Goal: Task Accomplishment & Management: Manage account settings

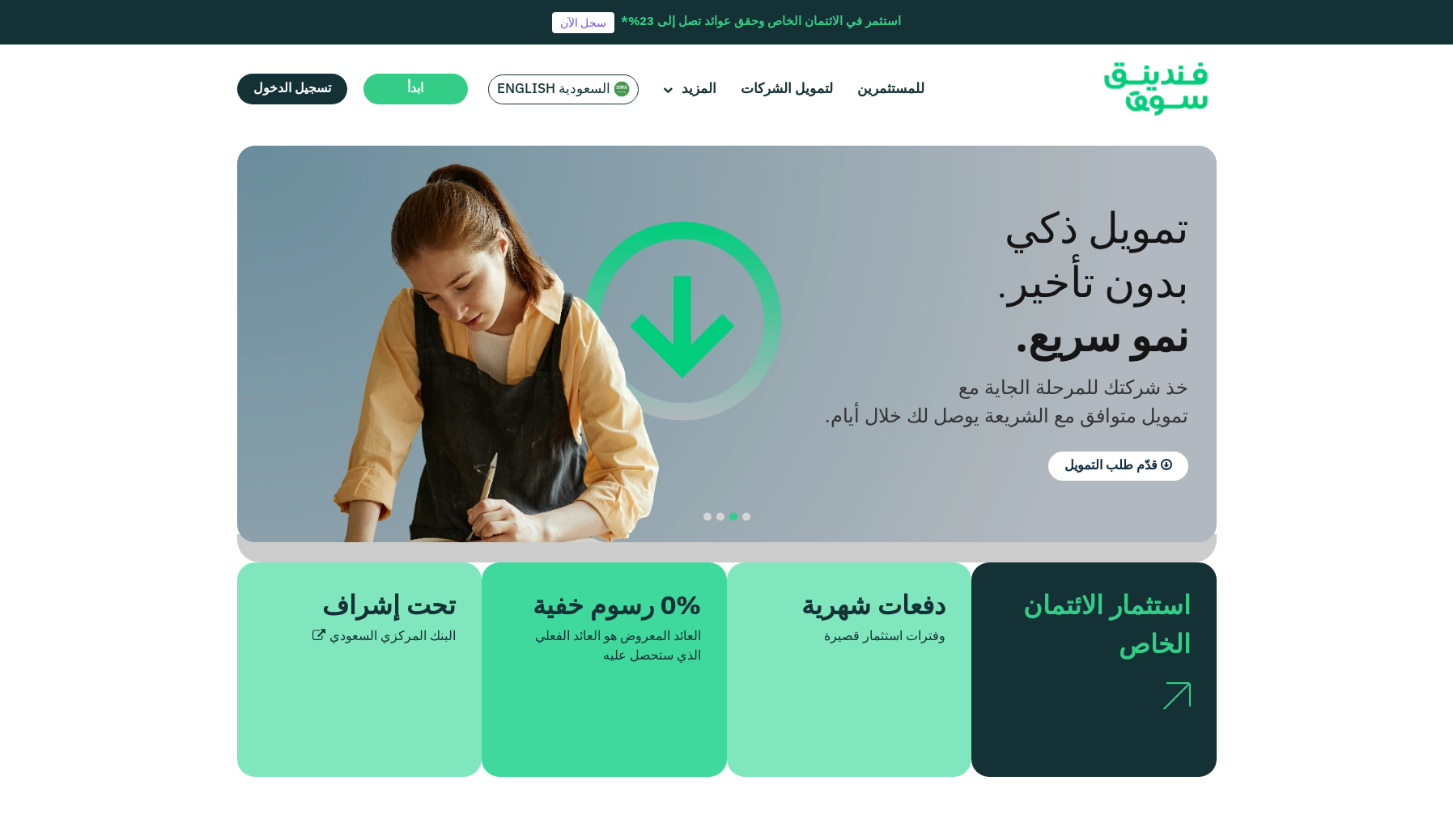
click at [543, 97] on span "السعودية English" at bounding box center [554, 89] width 113 height 19
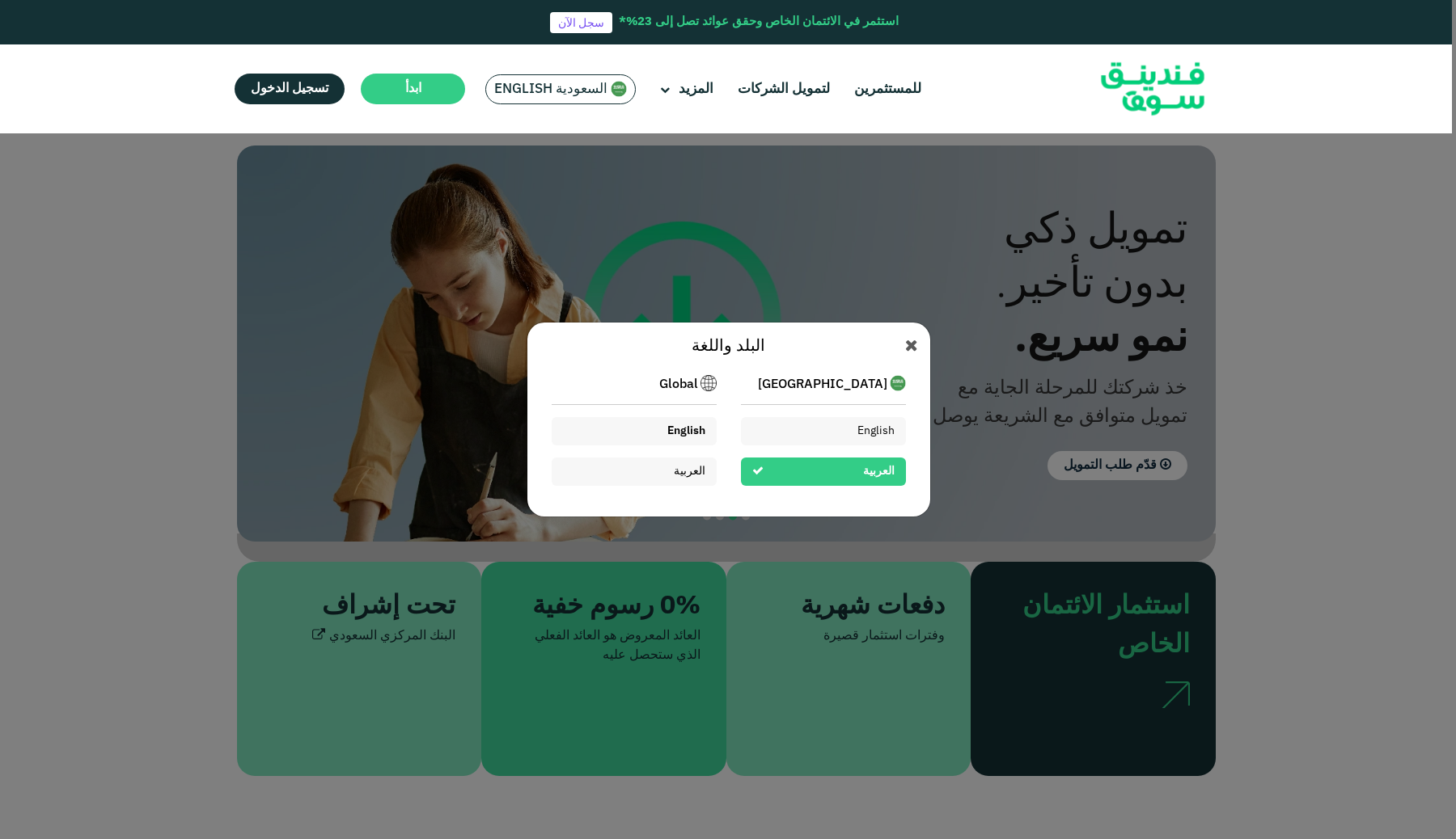
click at [686, 423] on div "English" at bounding box center [634, 431] width 165 height 28
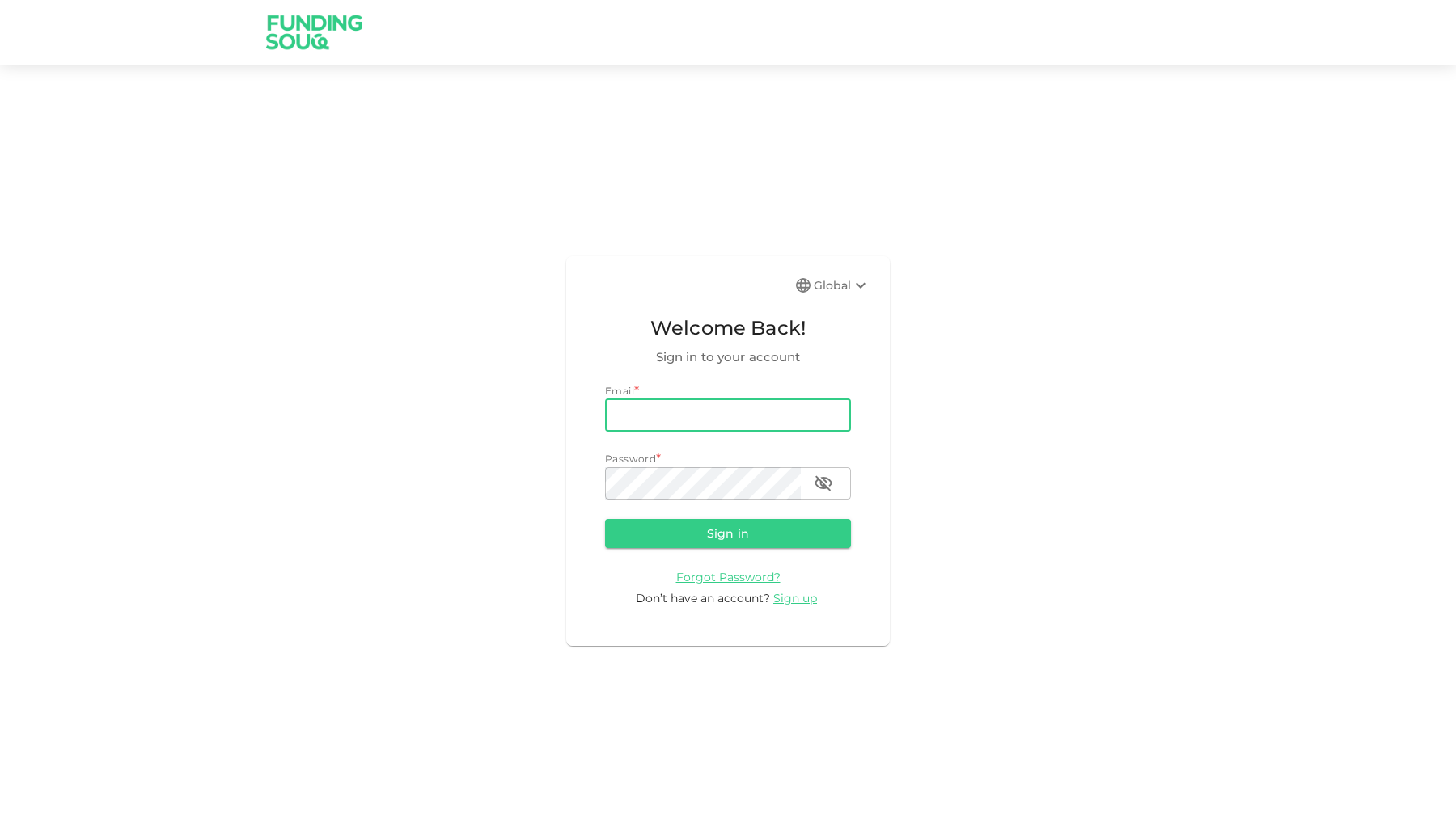
click at [717, 399] on input "email" at bounding box center [728, 416] width 246 height 33
type input "waleedamjad.97@gmail.com"
click at [677, 535] on button "Sign in" at bounding box center [728, 534] width 246 height 29
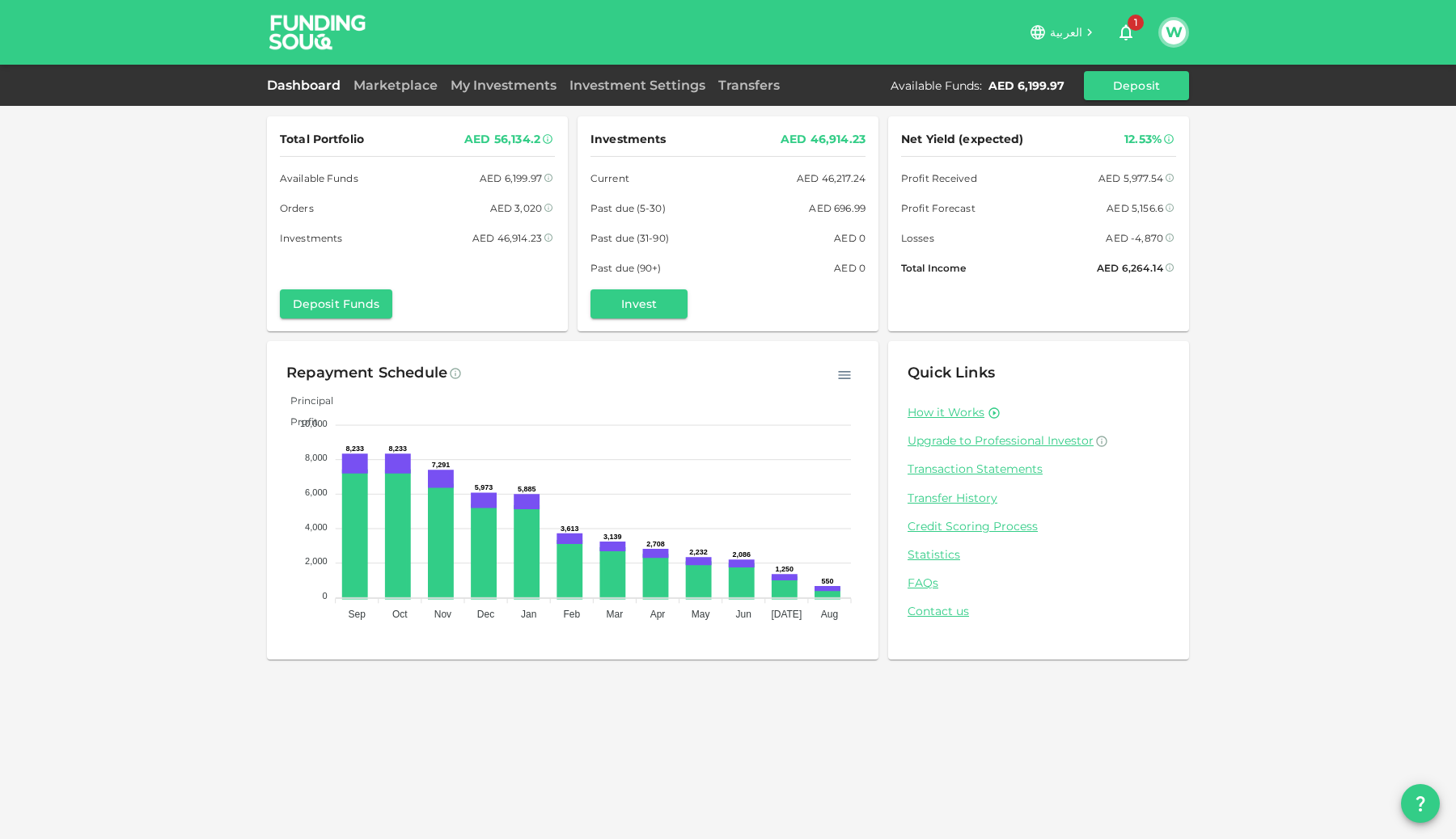
click at [1121, 38] on icon "button" at bounding box center [1125, 32] width 20 height 20
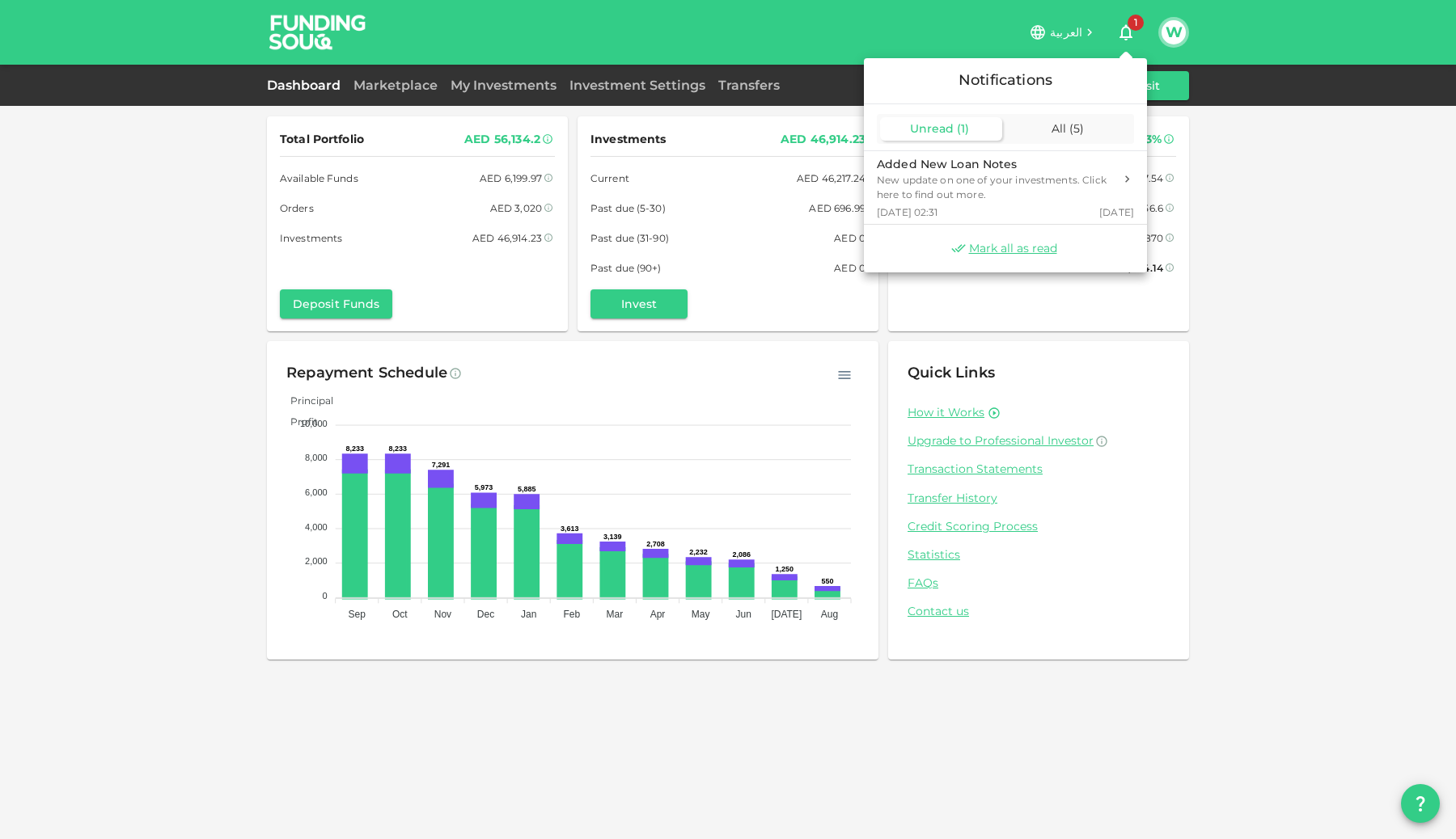
click at [233, 281] on div at bounding box center [728, 419] width 1456 height 839
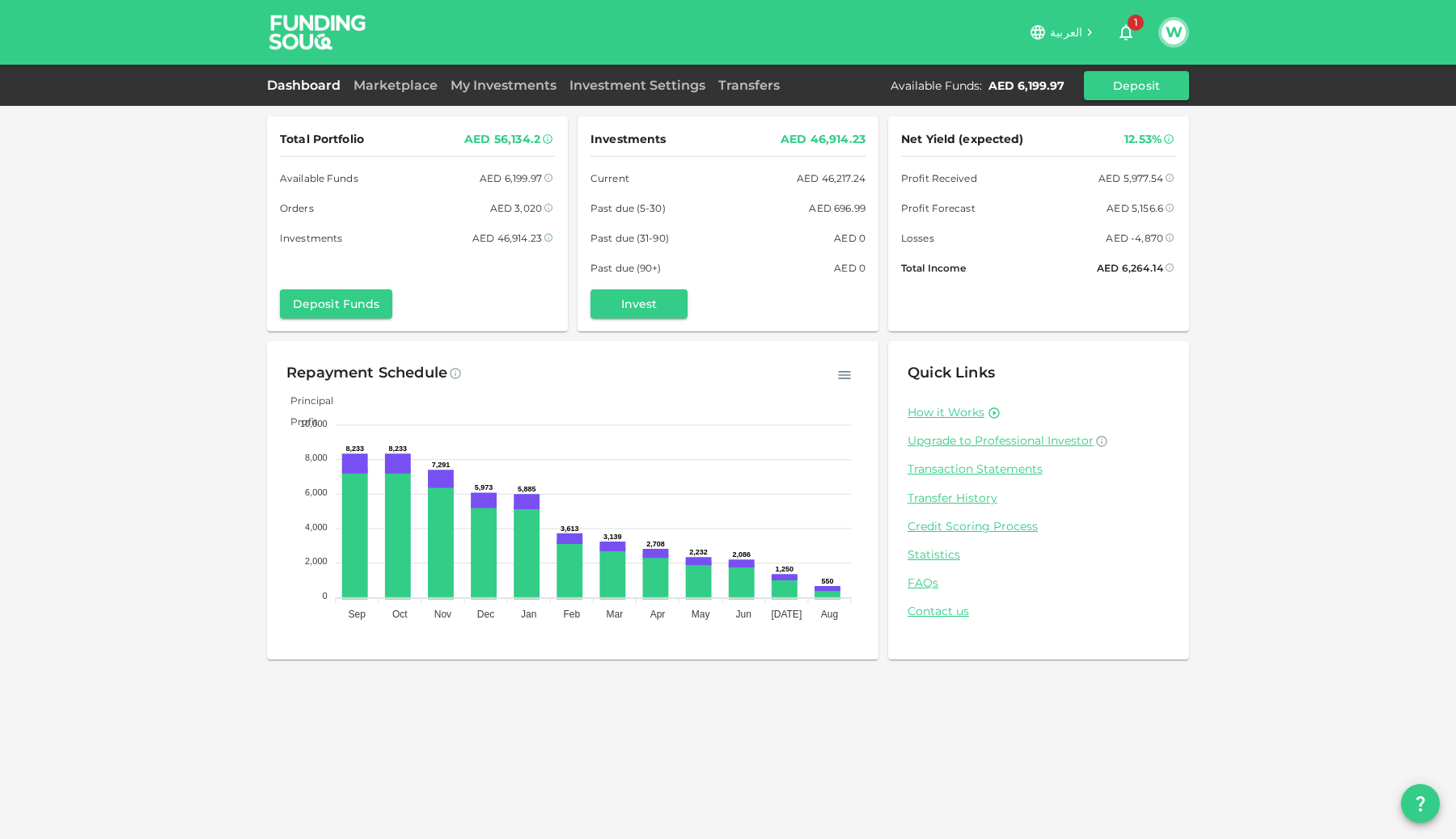
click at [380, 97] on div "Dashboard Marketplace My Investments Investment Settings Transfers Available Fu…" at bounding box center [728, 86] width 922 height 29
click at [409, 70] on div "Dashboard Marketplace My Investments Investment Settings Transfers Available Fu…" at bounding box center [728, 85] width 1456 height 41
click at [415, 81] on link "Marketplace" at bounding box center [395, 85] width 97 height 15
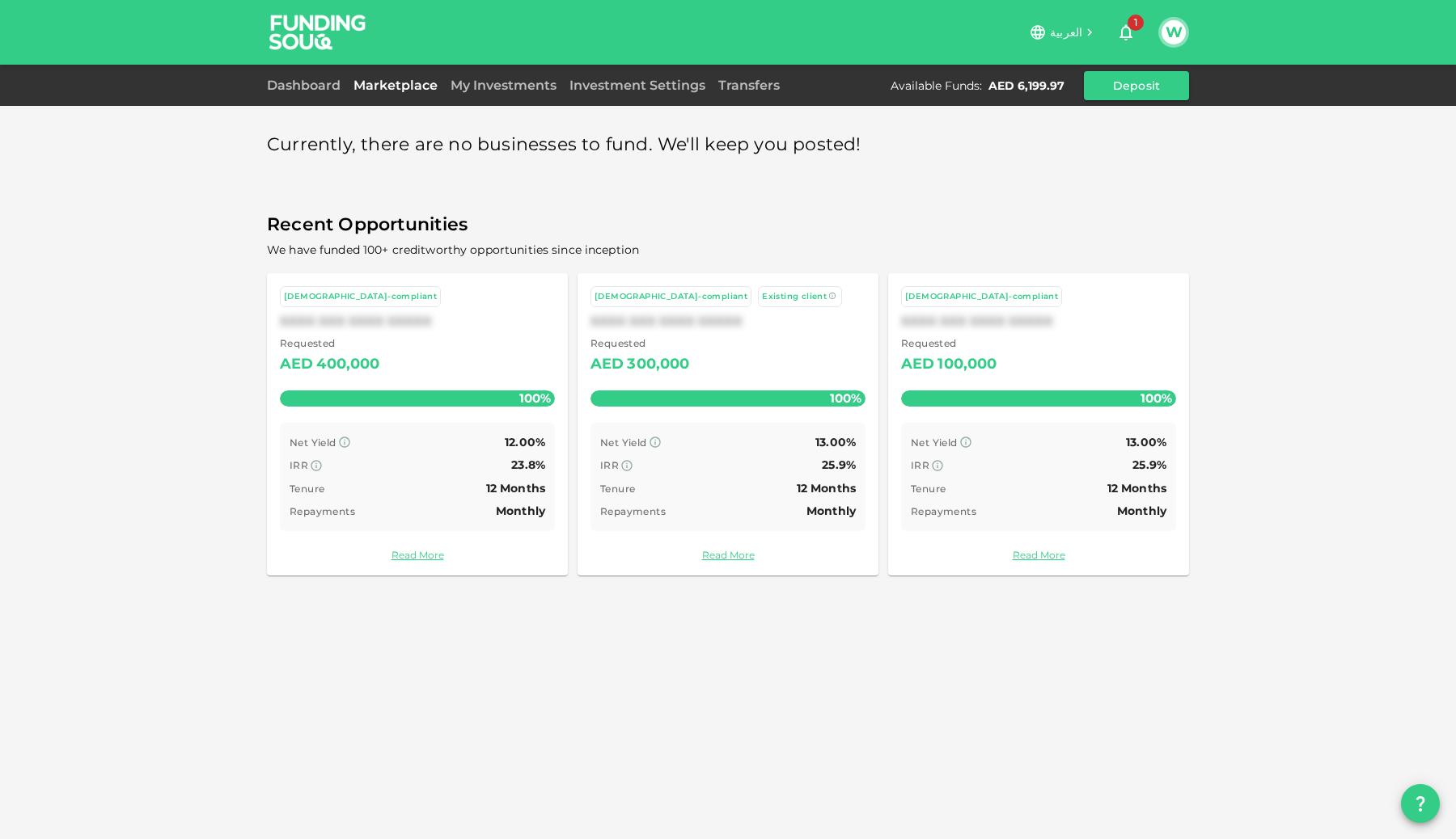
click at [510, 76] on div "My Investments" at bounding box center [503, 86] width 119 height 20
click at [515, 86] on link "My Investments" at bounding box center [503, 85] width 119 height 15
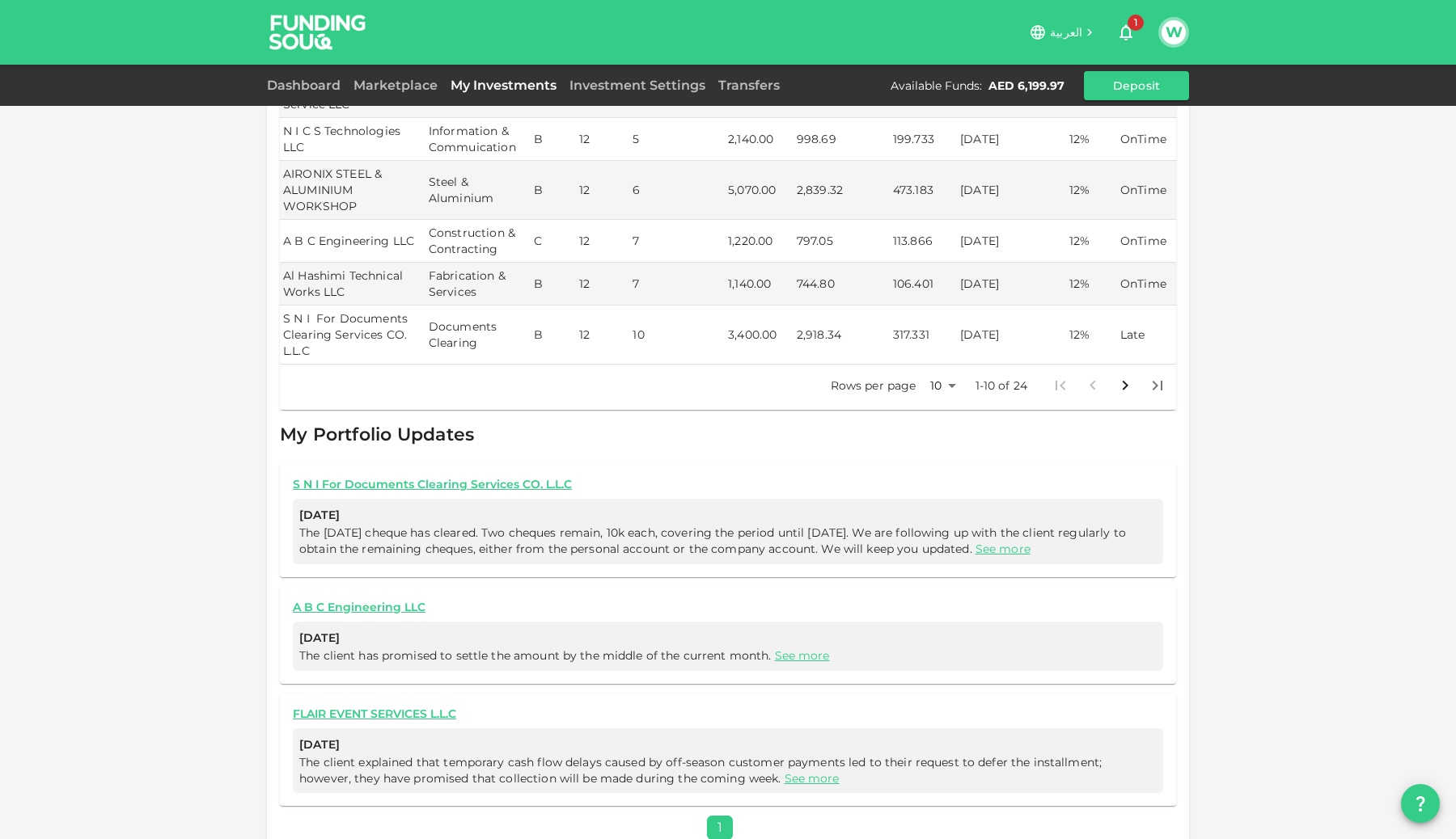
scroll to position [707, 0]
click at [1031, 538] on link "See more" at bounding box center [1003, 545] width 55 height 15
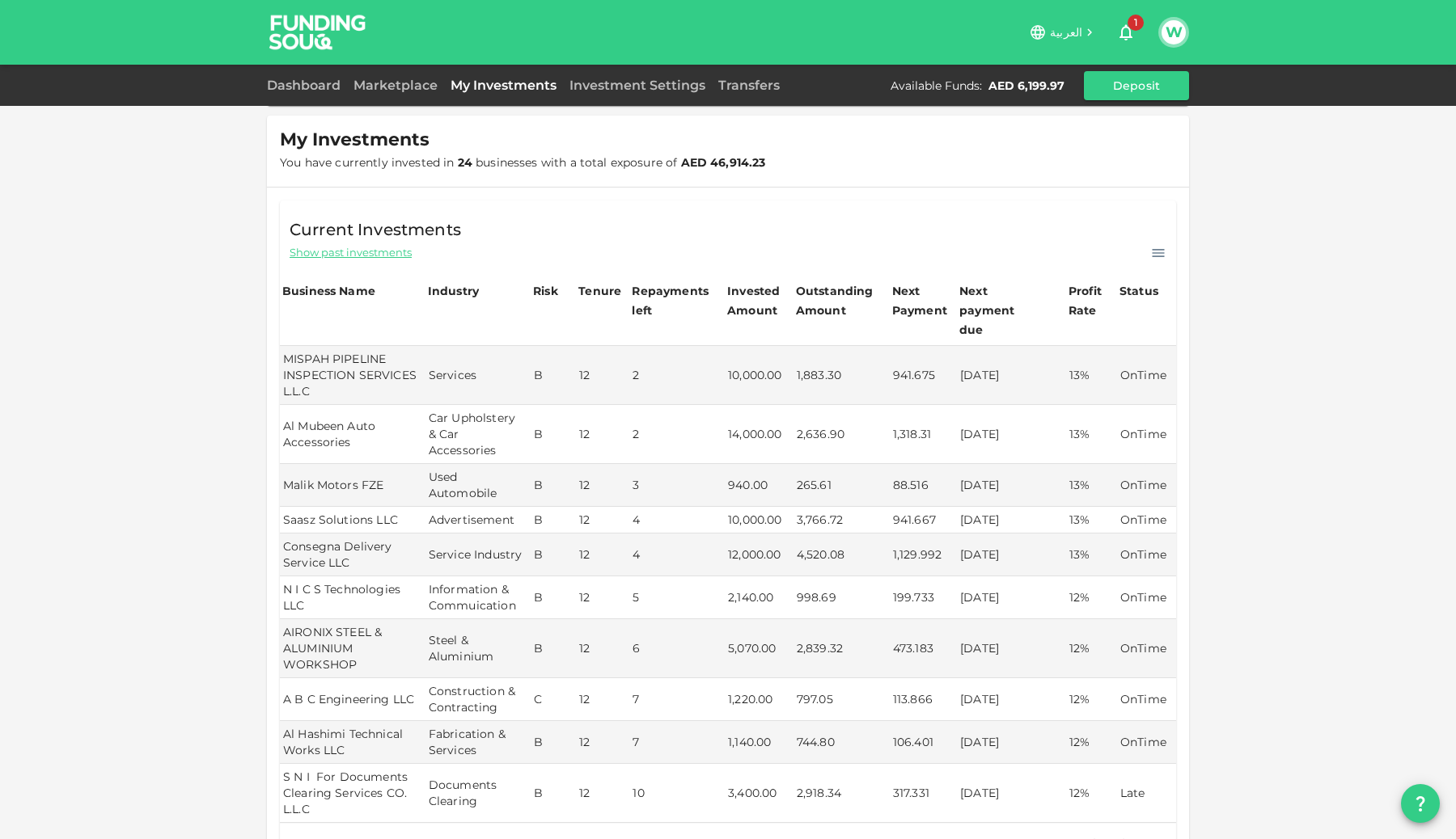
scroll to position [243, 0]
click at [1117, 32] on icon "button" at bounding box center [1125, 32] width 20 height 20
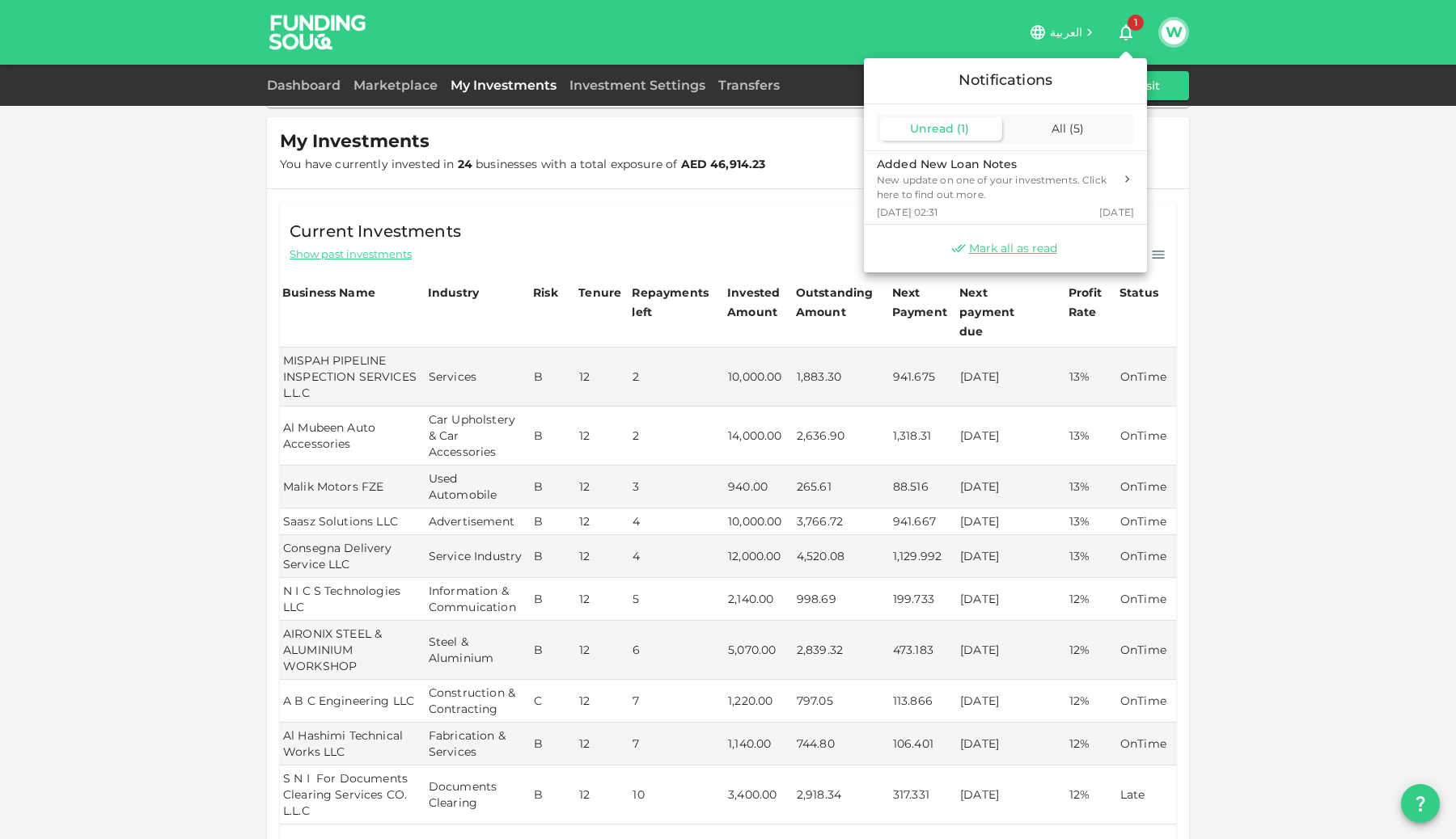
click at [1042, 258] on div "Mark all as read" at bounding box center [1006, 249] width 283 height 48
click at [1043, 253] on span "Mark all as read" at bounding box center [1013, 249] width 88 height 15
click at [822, 160] on div at bounding box center [728, 419] width 1456 height 839
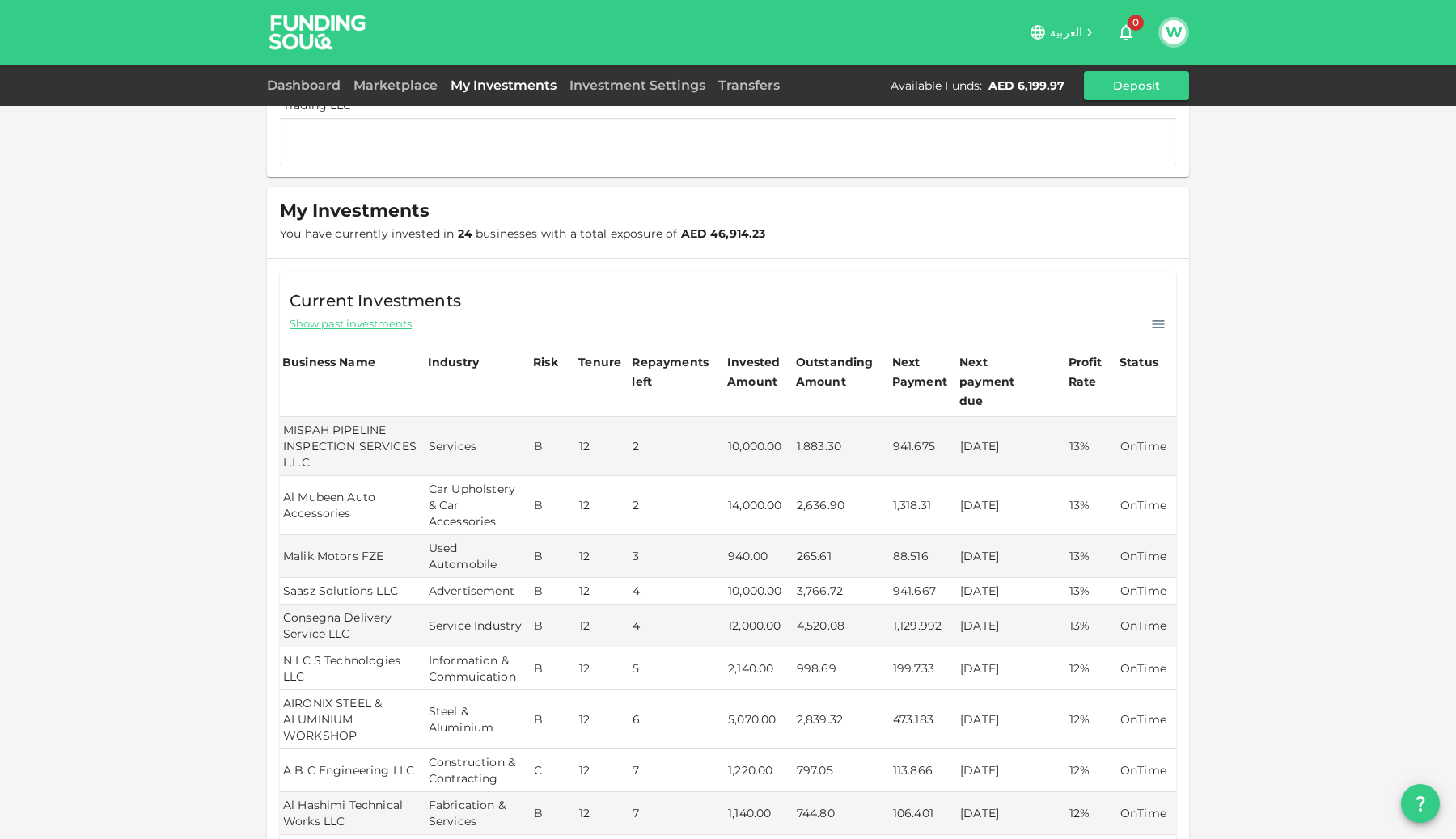
scroll to position [0, 0]
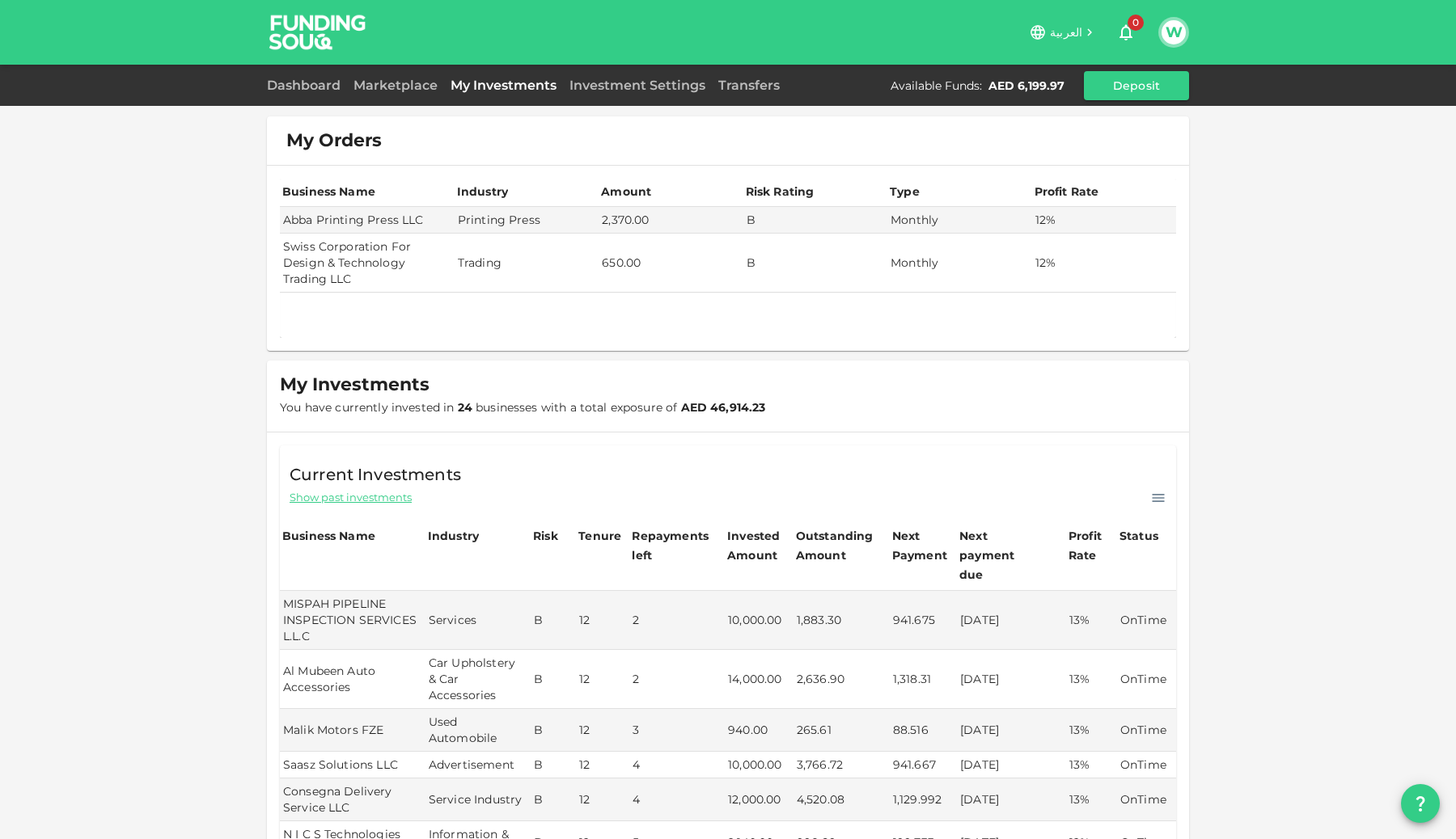
click at [309, 24] on img at bounding box center [317, 32] width 121 height 64
